Goal: Task Accomplishment & Management: Complete application form

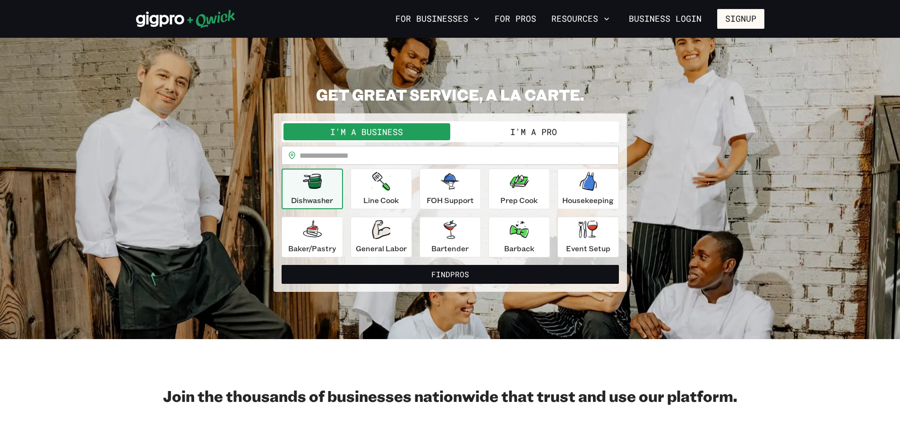
click at [531, 132] on button "I'm a Pro" at bounding box center [533, 131] width 167 height 17
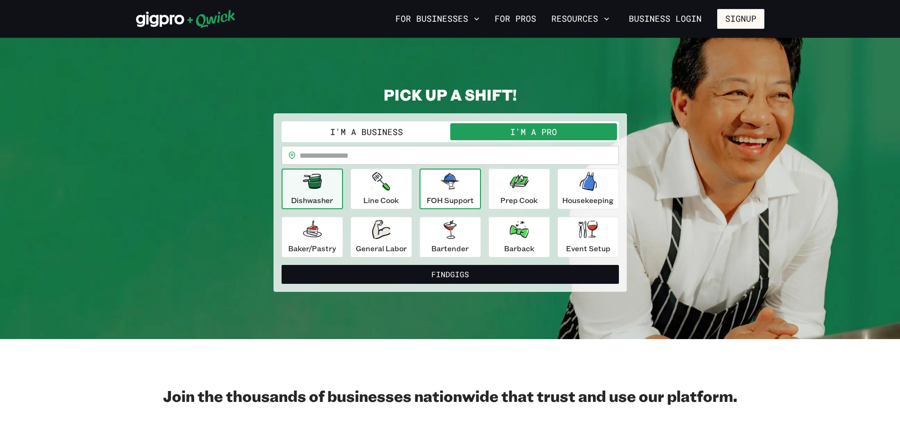
click at [448, 196] on p "FOH Support" at bounding box center [450, 200] width 47 height 11
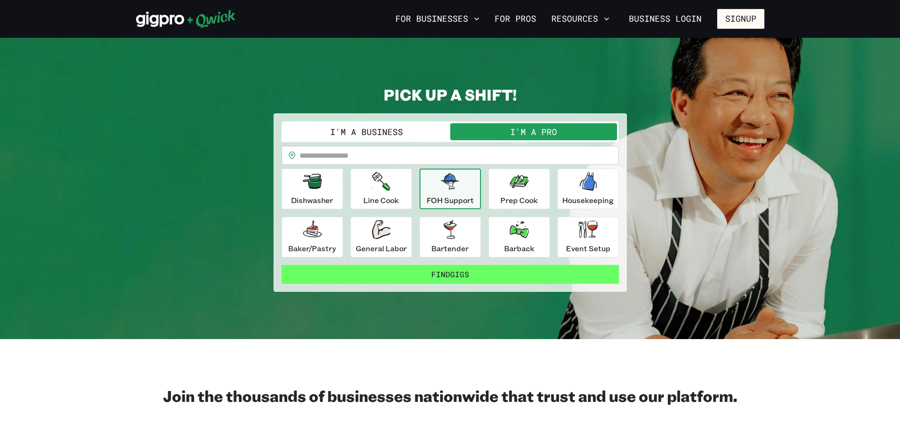
click at [459, 273] on button "Find Gigs" at bounding box center [450, 274] width 337 height 19
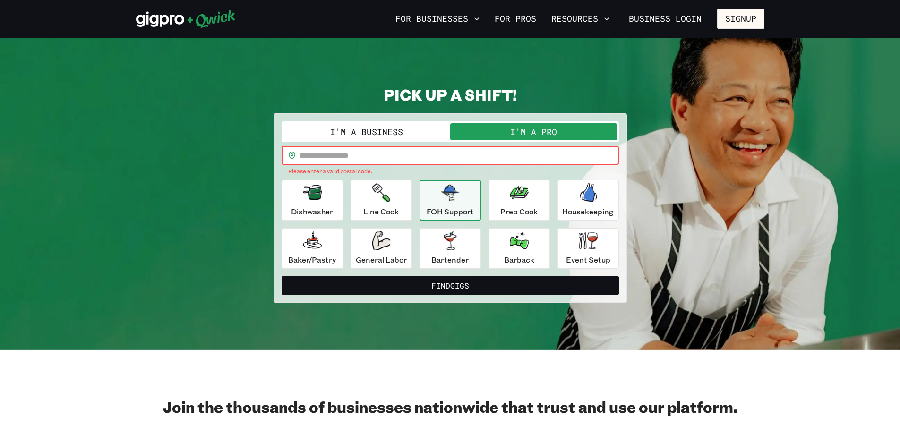
click at [330, 156] on input "text" at bounding box center [458, 155] width 319 height 19
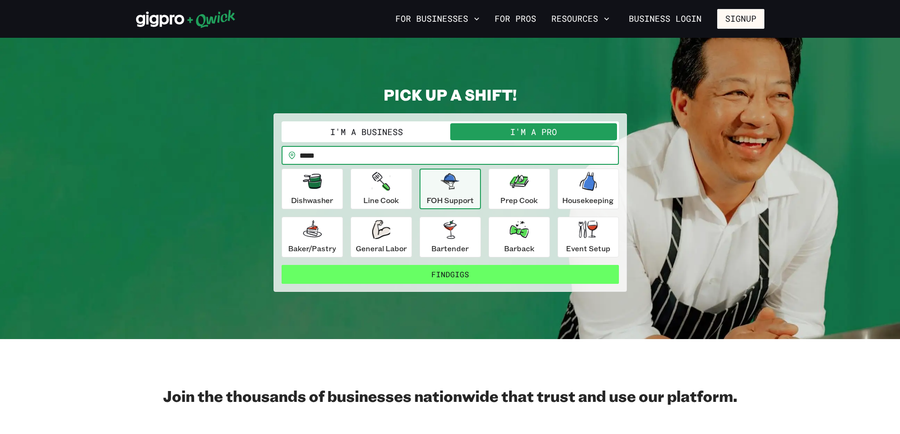
type input "*****"
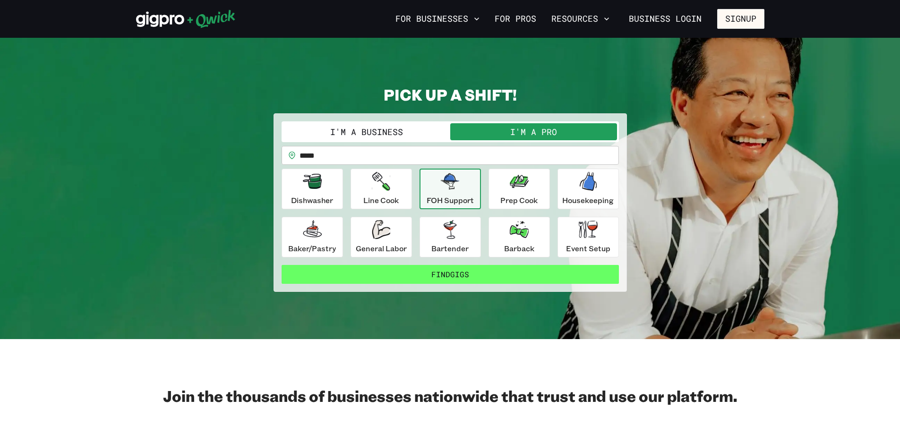
click at [461, 273] on button "Find Gigs" at bounding box center [450, 274] width 337 height 19
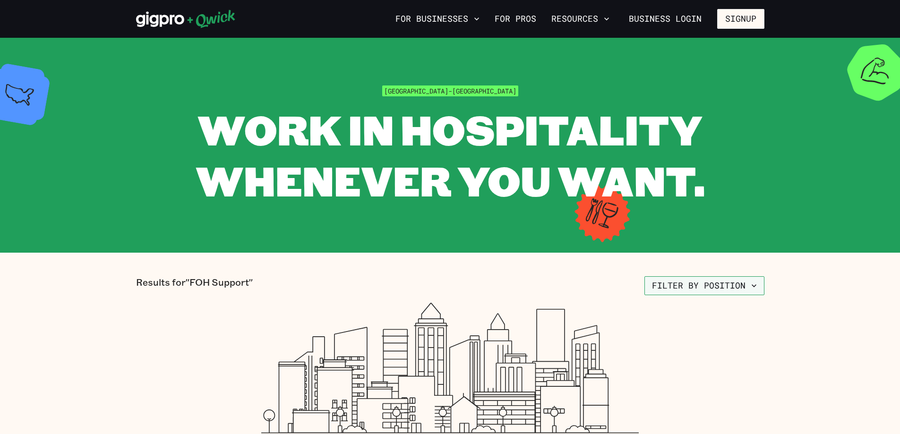
click at [753, 286] on icon "button" at bounding box center [753, 285] width 5 height 3
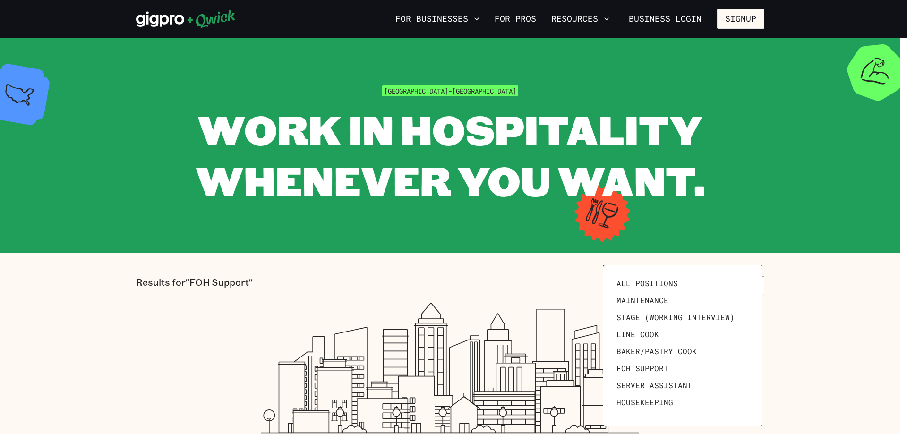
click at [824, 281] on div at bounding box center [453, 217] width 907 height 434
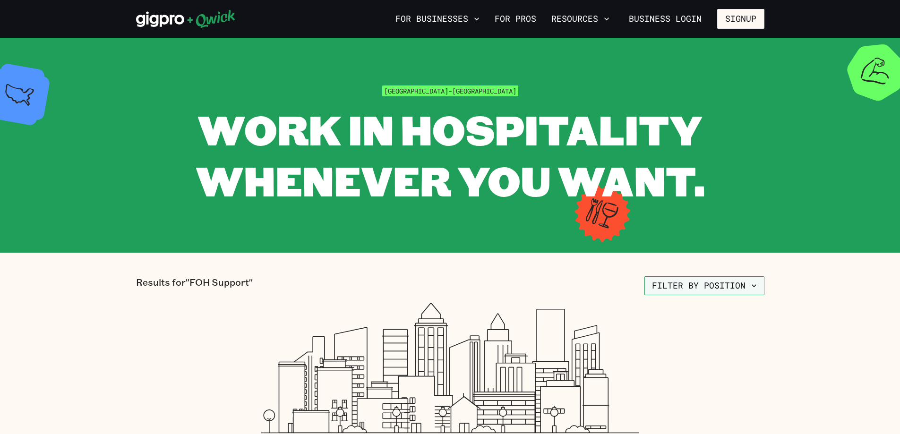
click at [751, 286] on icon "button" at bounding box center [753, 285] width 9 height 9
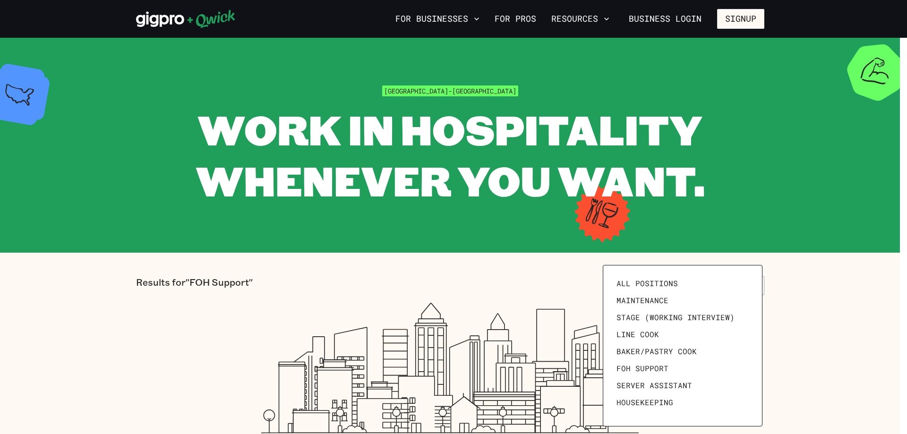
click at [472, 90] on div at bounding box center [453, 217] width 907 height 434
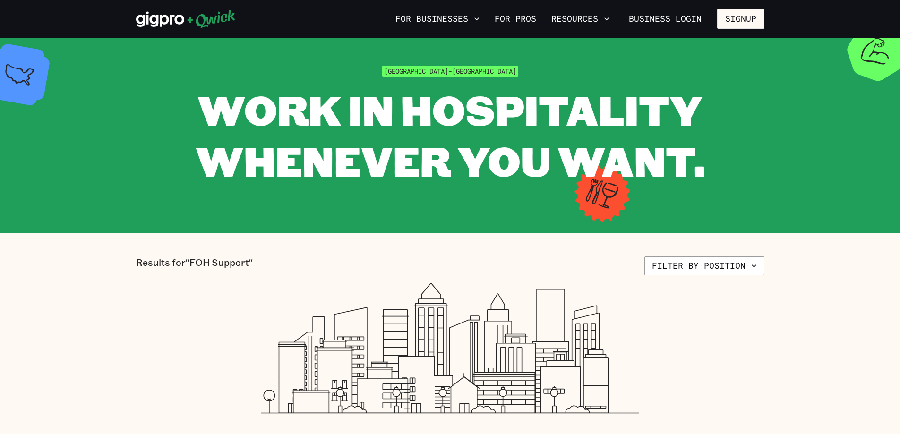
scroll to position [47, 0]
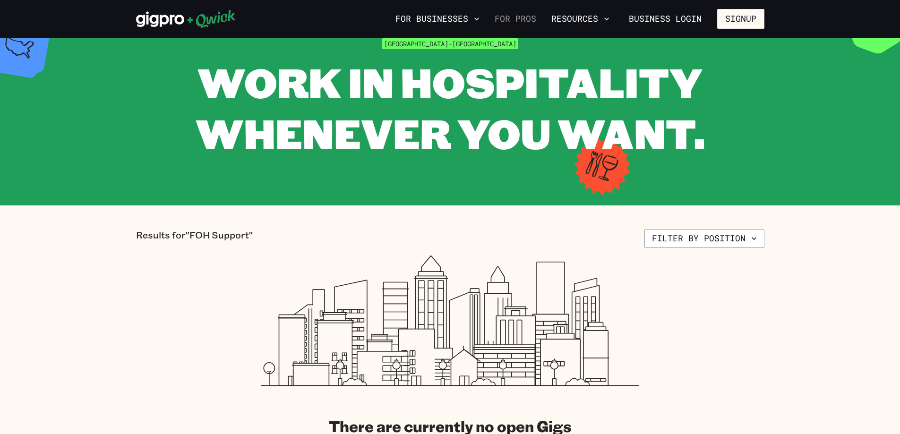
click at [521, 21] on link "For Pros" at bounding box center [515, 19] width 49 height 16
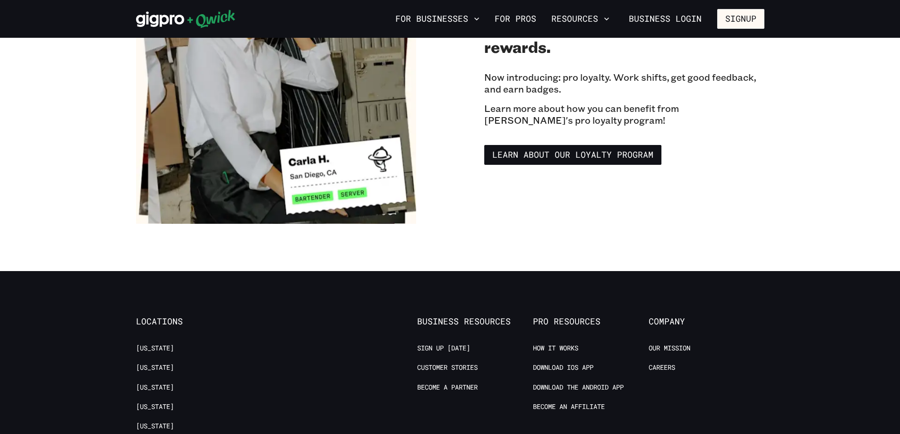
scroll to position [1748, 0]
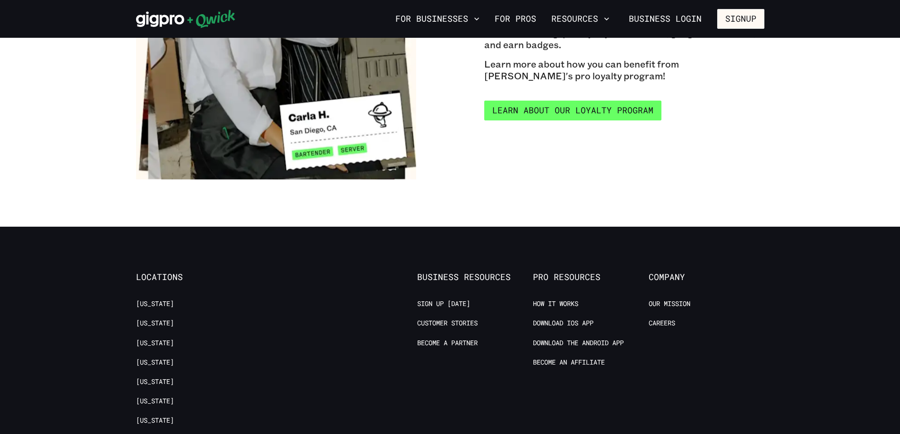
click at [524, 103] on link "Learn about our Loyalty Program" at bounding box center [572, 111] width 177 height 20
